Goal: Task Accomplishment & Management: Manage account settings

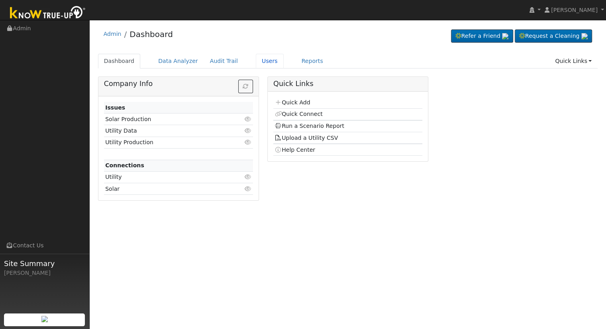
click at [262, 61] on link "Users" at bounding box center [270, 61] width 28 height 15
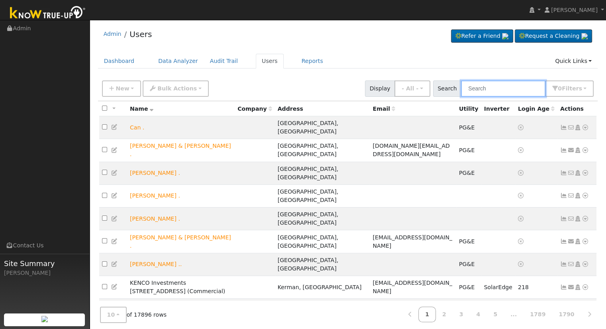
click at [524, 89] on input "text" at bounding box center [503, 89] width 85 height 16
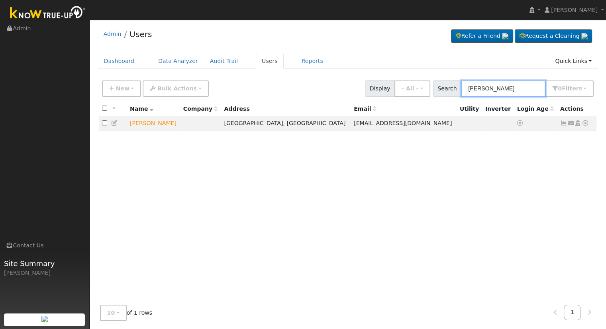
type input "greg link"
click at [584, 127] on link at bounding box center [585, 123] width 7 height 8
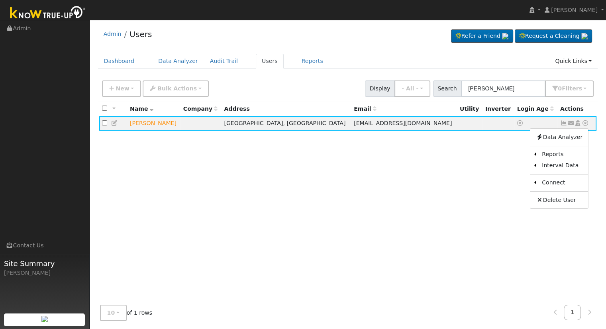
click at [0, 0] on link "Utility" at bounding box center [0, 0] width 0 height 0
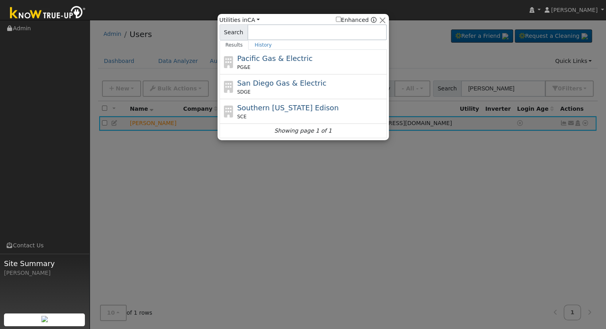
click at [288, 61] on span "Pacific Gas & Electric" at bounding box center [274, 58] width 75 height 8
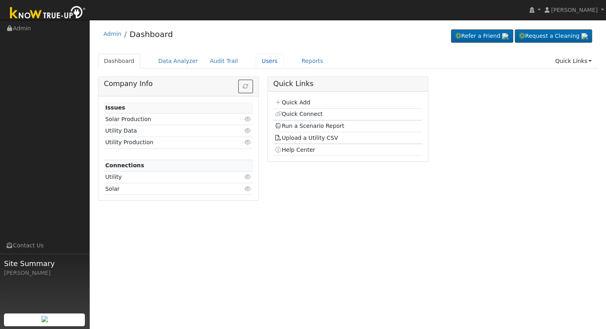
click at [260, 61] on link "Users" at bounding box center [270, 61] width 28 height 15
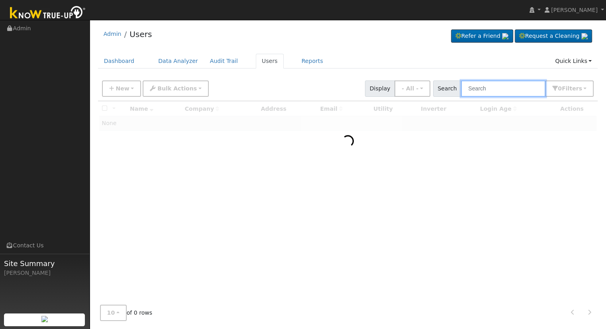
click at [493, 91] on input "text" at bounding box center [503, 89] width 85 height 16
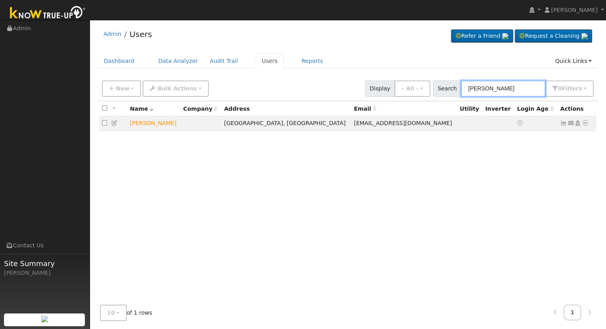
type input "greg link"
click at [585, 125] on icon at bounding box center [585, 123] width 7 height 6
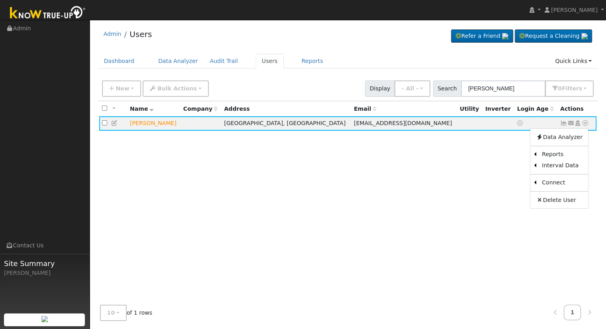
click at [0, 0] on link "Utility" at bounding box center [0, 0] width 0 height 0
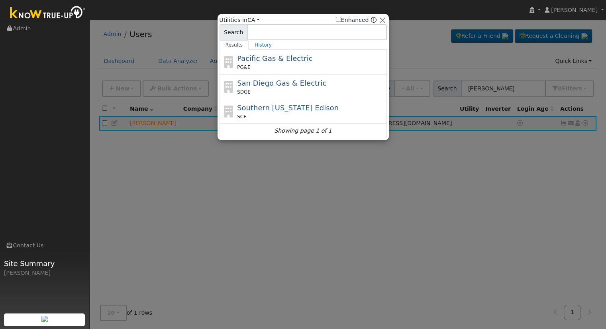
click at [287, 63] on div "Pacific Gas & Electric PG&E" at bounding box center [311, 62] width 148 height 18
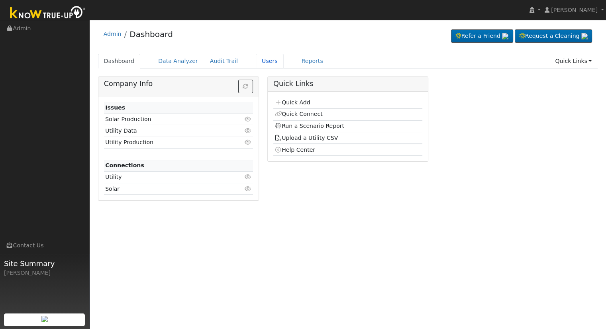
click at [259, 60] on link "Users" at bounding box center [270, 61] width 28 height 15
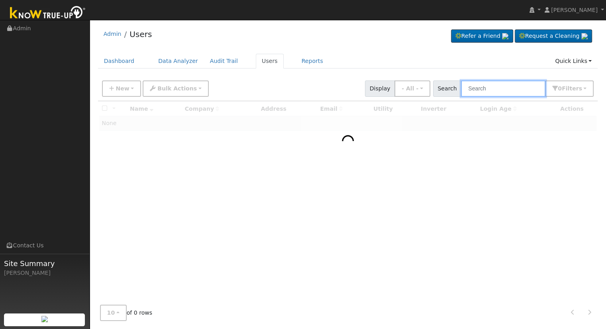
click at [511, 88] on input "text" at bounding box center [503, 89] width 85 height 16
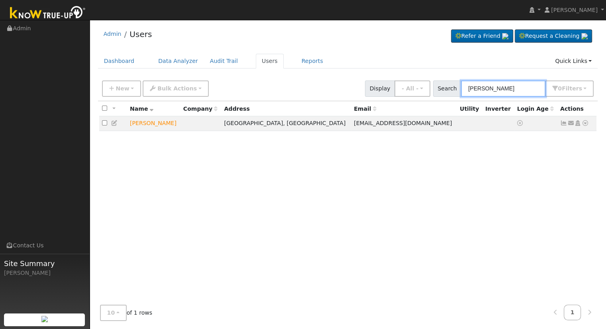
type input "greg link"
click at [577, 123] on icon at bounding box center [578, 123] width 7 height 6
